Goal: Information Seeking & Learning: Learn about a topic

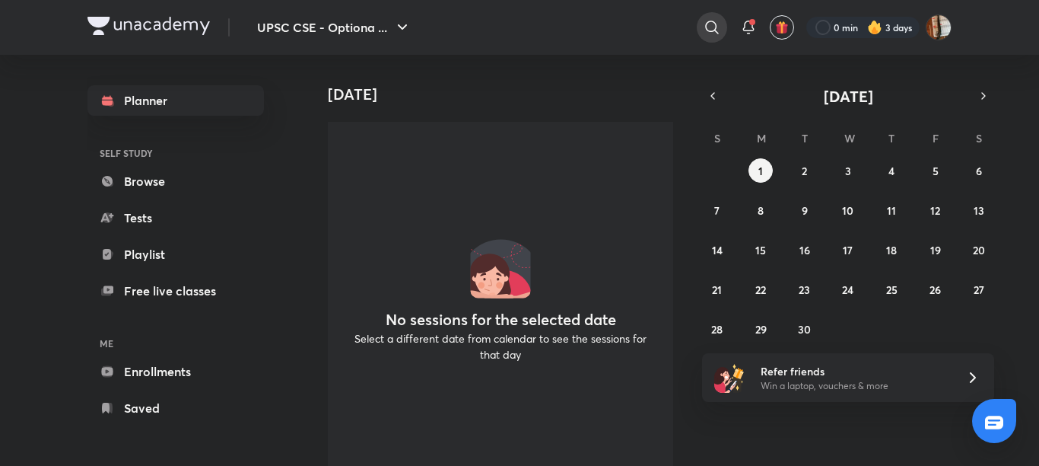
click at [705, 27] on icon at bounding box center [712, 27] width 18 height 18
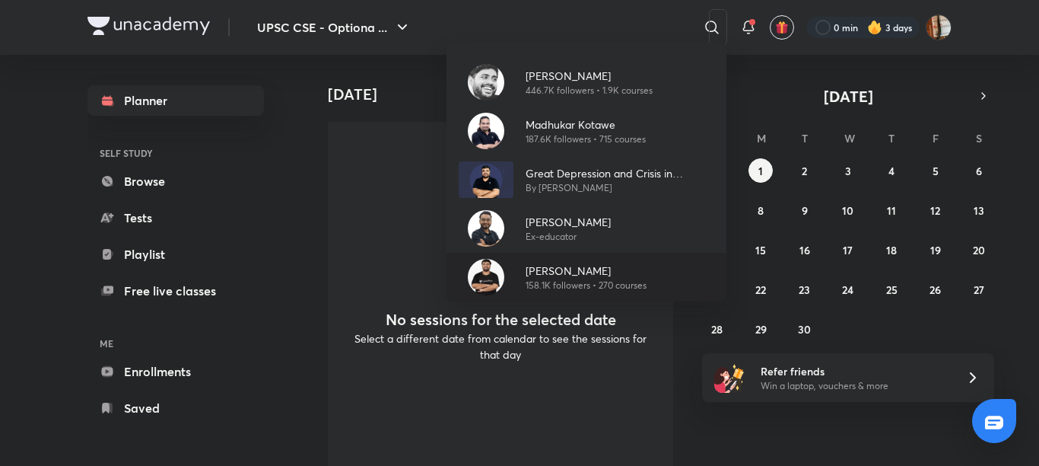
click at [568, 282] on p "158.1K followers • 270 courses" at bounding box center [586, 286] width 121 height 14
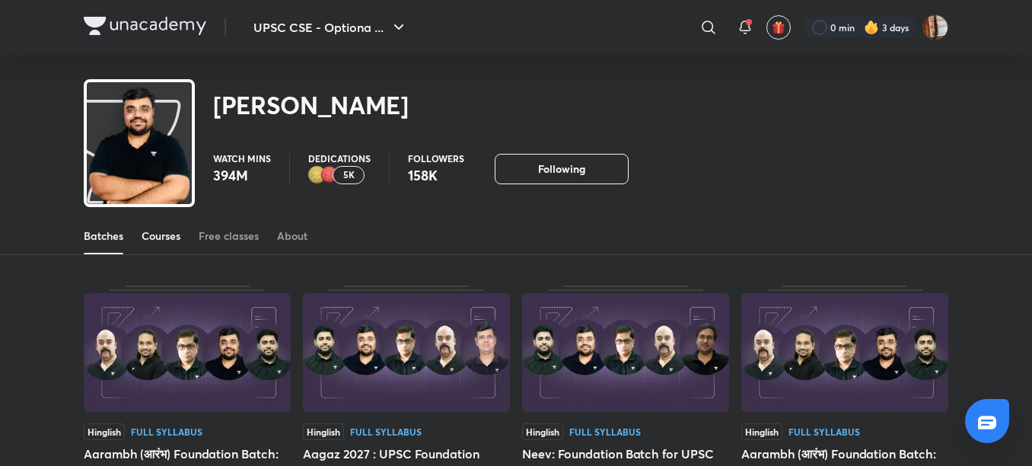
click at [153, 237] on div "Courses" at bounding box center [161, 235] width 39 height 15
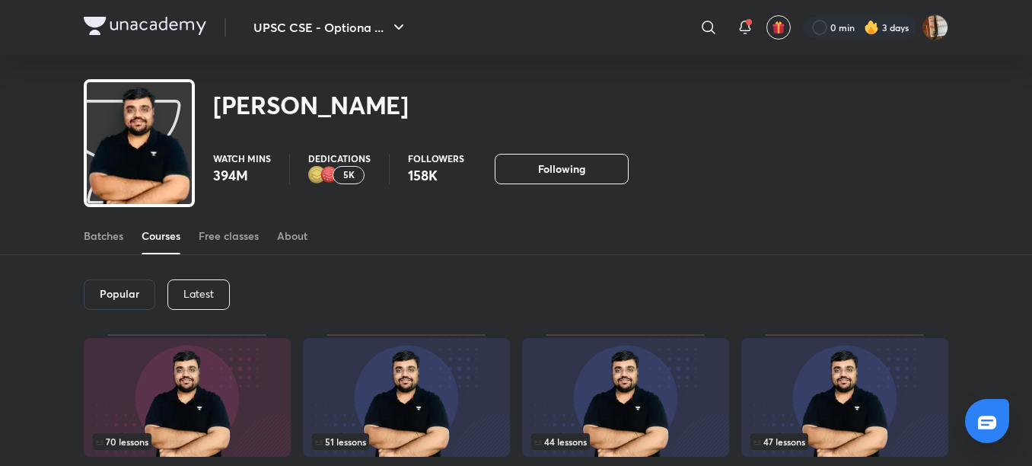
click at [204, 284] on div "Latest" at bounding box center [198, 294] width 62 height 30
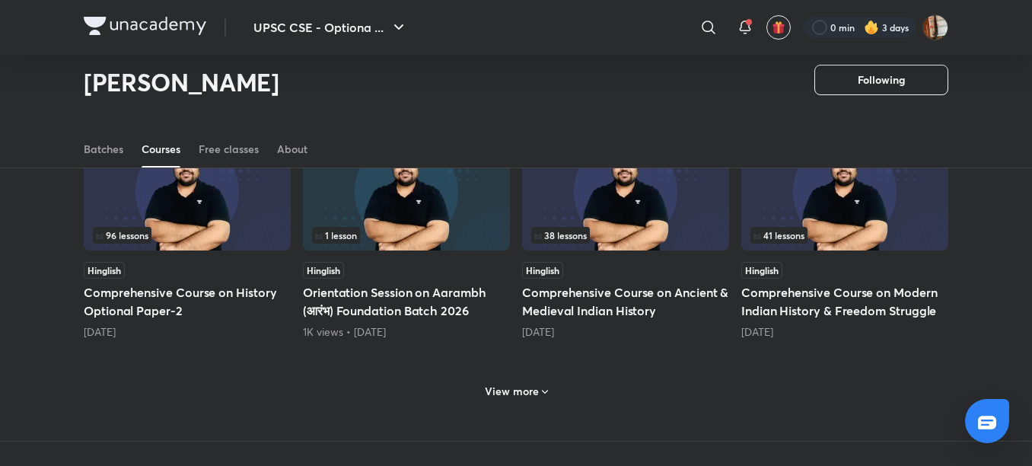
scroll to position [640, 0]
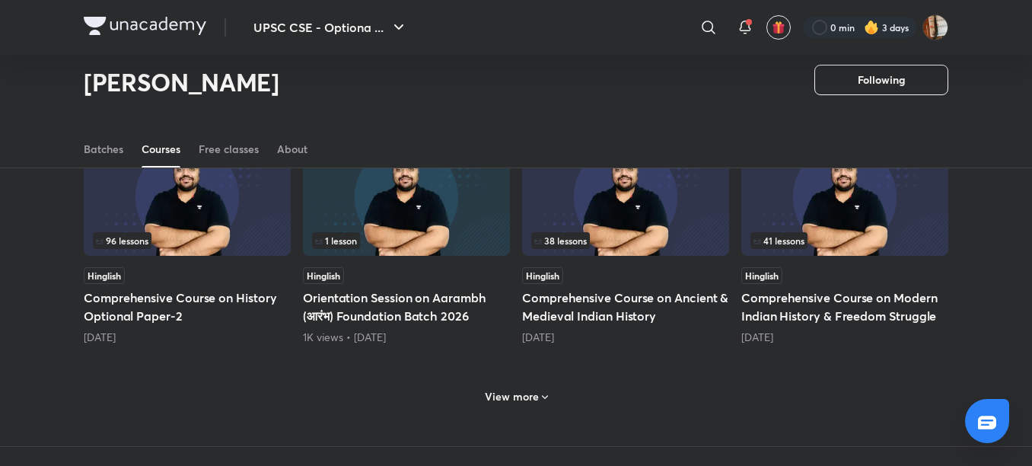
click at [108, 294] on h5 "Comprehensive Course on History Optional Paper-2" at bounding box center [187, 306] width 207 height 37
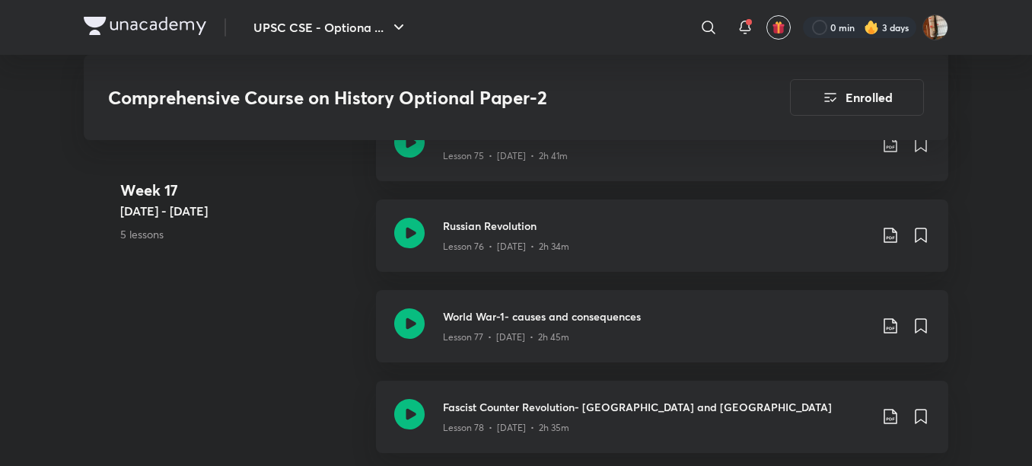
scroll to position [9006, 0]
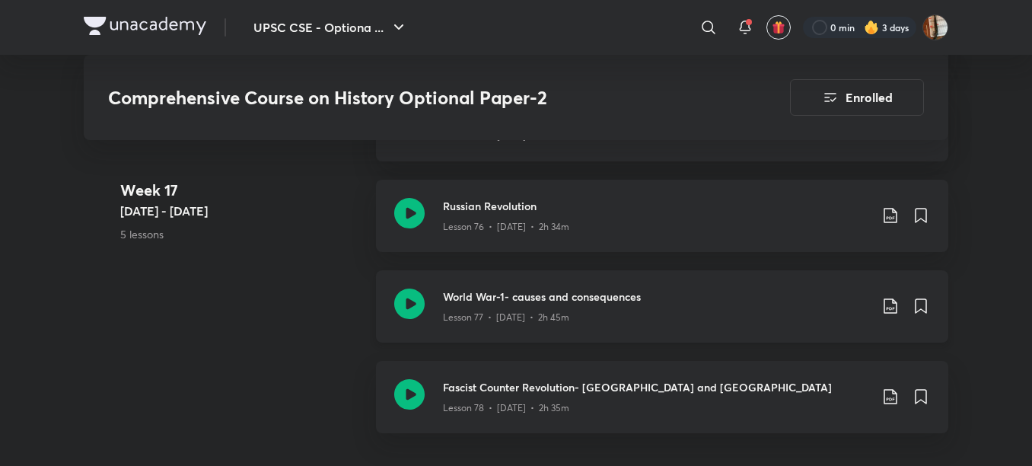
click at [556, 288] on h3 "World War-1- causes and consequences" at bounding box center [656, 296] width 426 height 16
click at [481, 288] on h3 "World War-1- causes and consequences" at bounding box center [656, 296] width 426 height 16
